Goal: Transaction & Acquisition: Purchase product/service

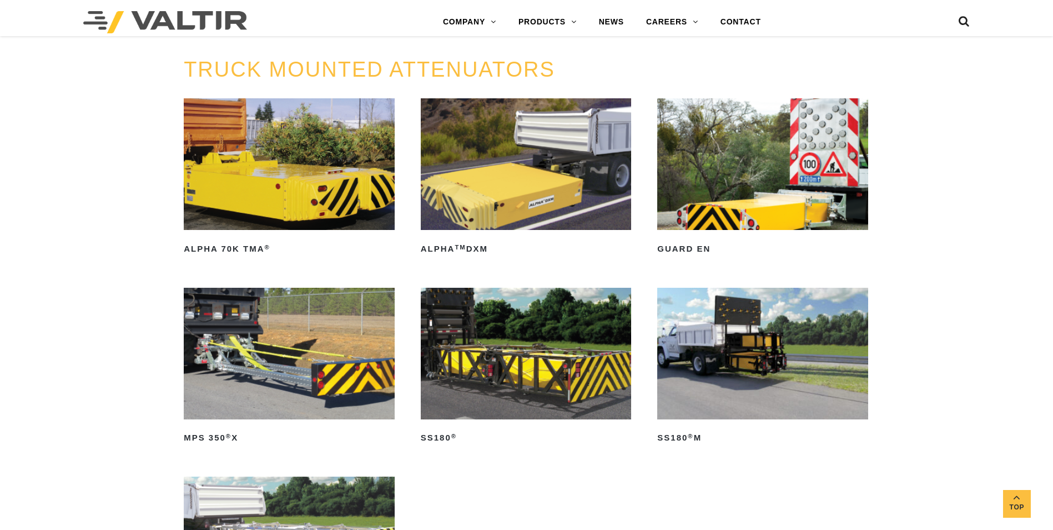
scroll to position [555, 0]
click at [783, 188] on img at bounding box center [762, 164] width 211 height 132
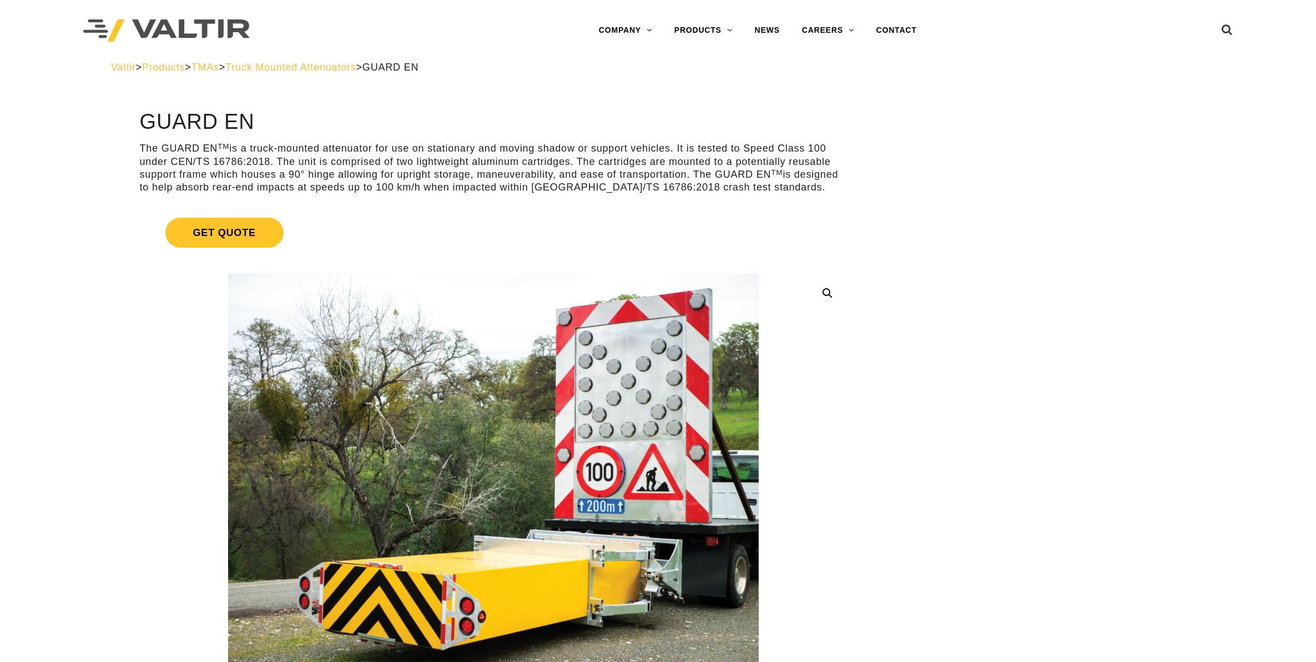
drag, startPoint x: 140, startPoint y: 117, endPoint x: 311, endPoint y: 127, distance: 171.8
click at [311, 127] on h1 "GUARD EN" at bounding box center [494, 121] width 708 height 23
drag, startPoint x: 311, startPoint y: 127, endPoint x: 225, endPoint y: 120, distance: 86.9
copy h1 "GUARD EN"
